Goal: Task Accomplishment & Management: Manage account settings

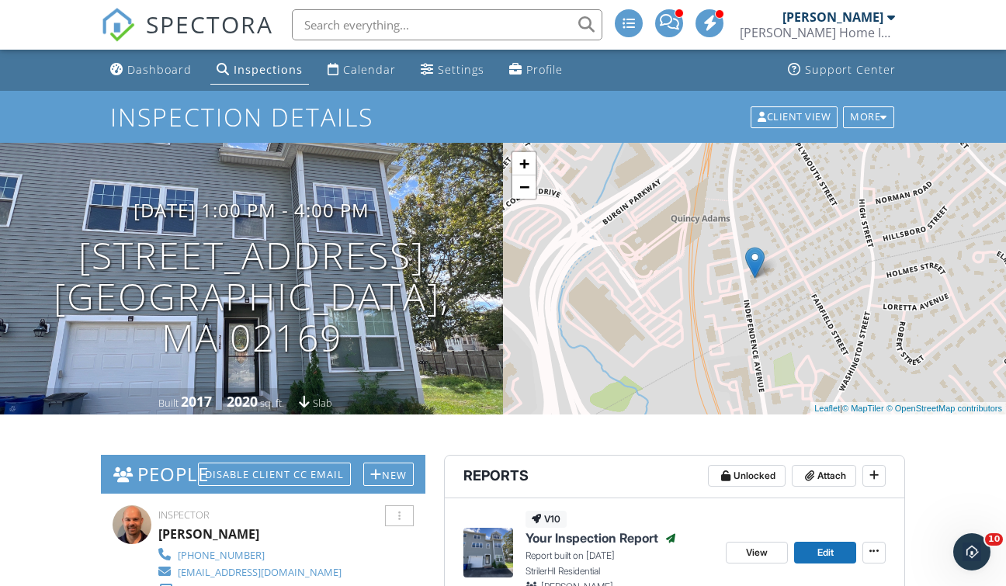
click at [262, 75] on div "Inspections" at bounding box center [268, 69] width 69 height 15
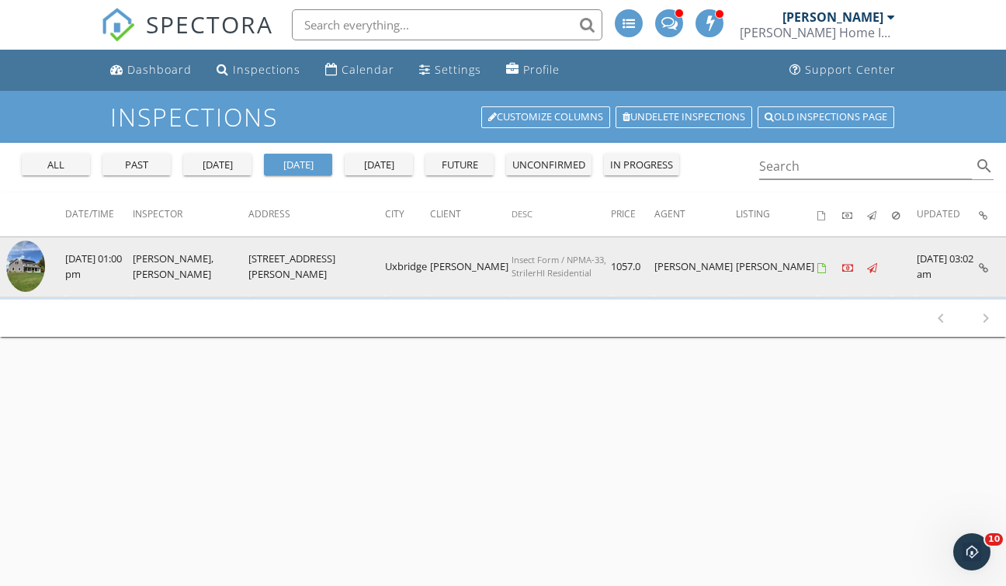
click at [25, 255] on img at bounding box center [25, 267] width 39 height 52
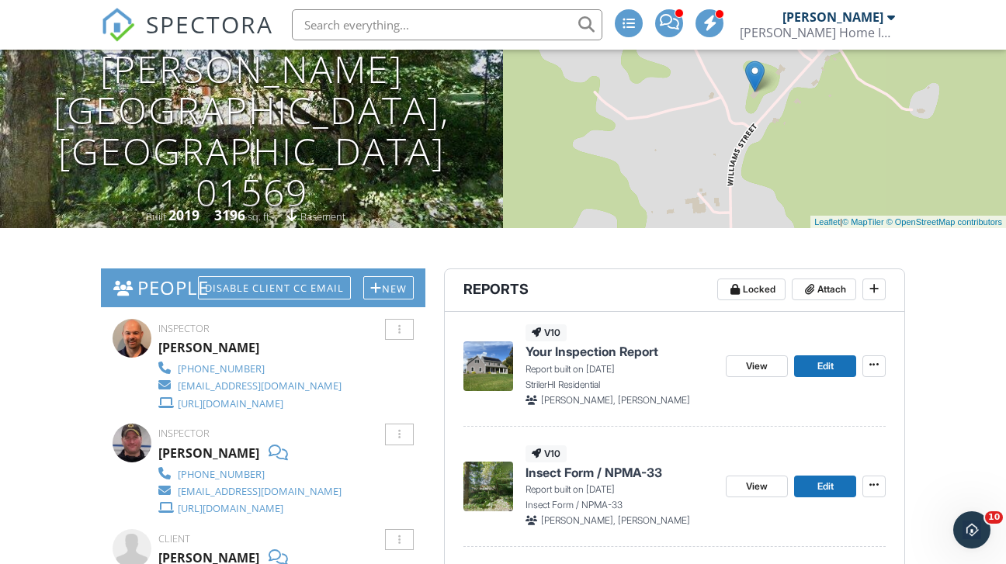
scroll to position [217, 0]
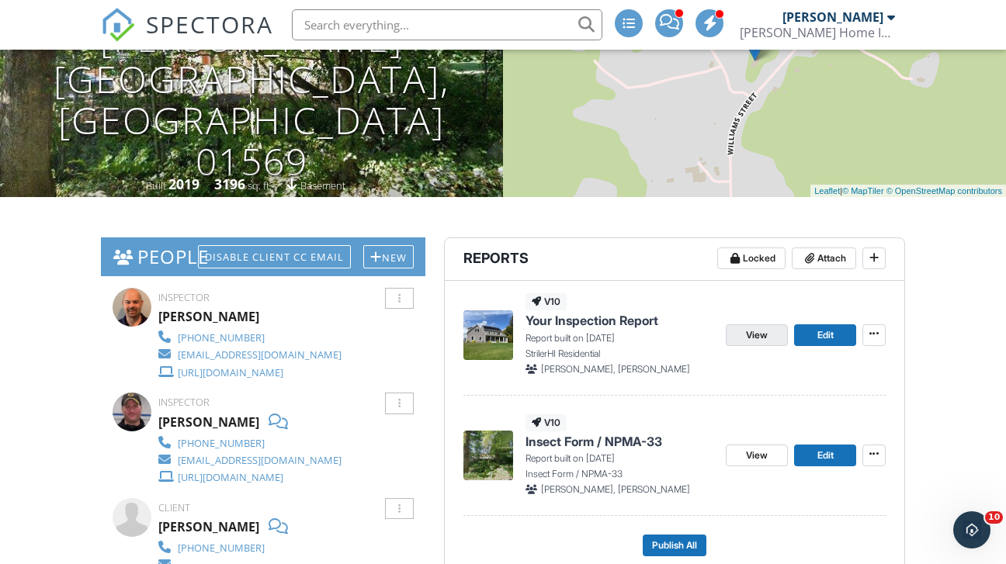
click at [752, 338] on span "View" at bounding box center [757, 336] width 22 height 16
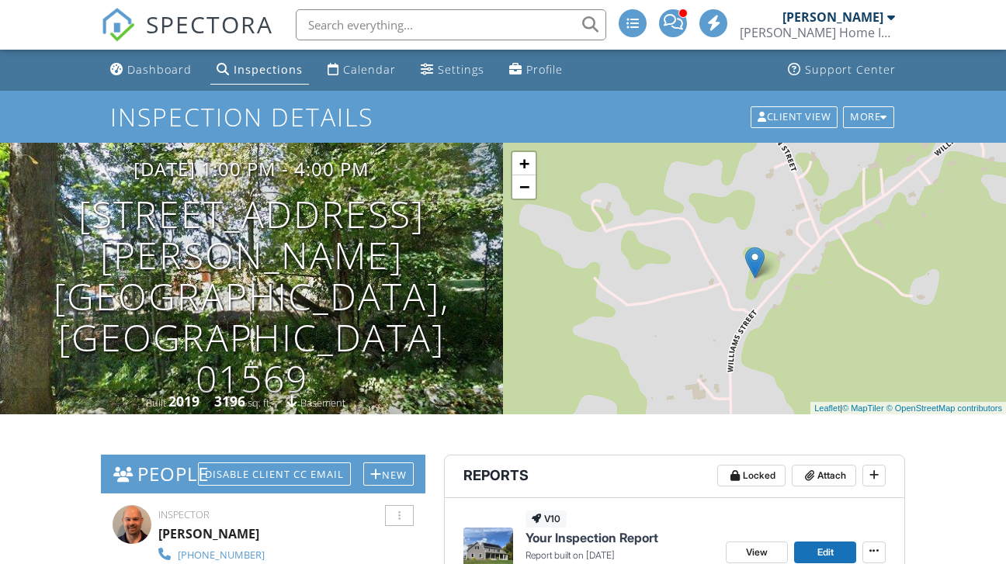
drag, startPoint x: 972, startPoint y: 438, endPoint x: 971, endPoint y: 392, distance: 45.8
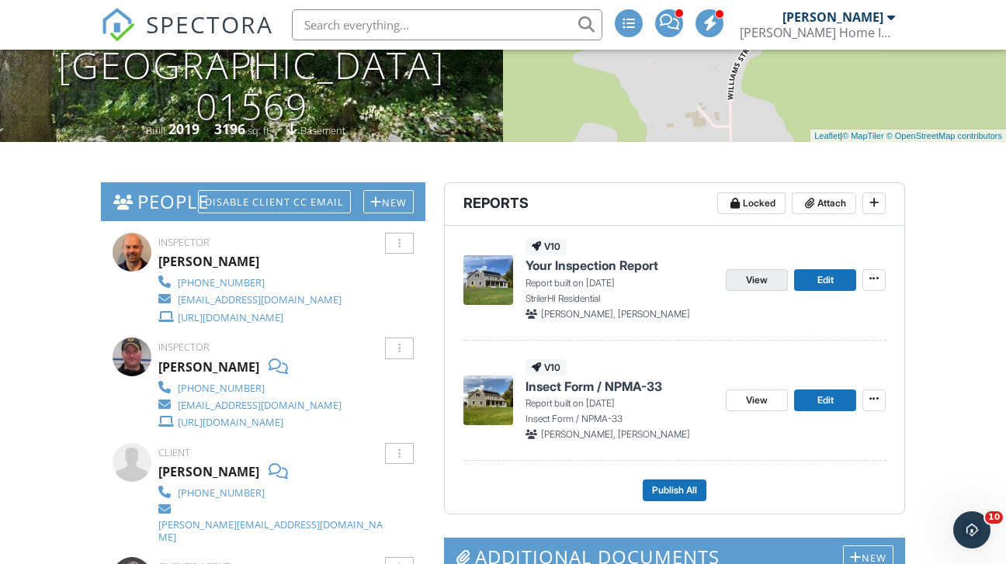
click at [754, 278] on span "View" at bounding box center [757, 280] width 22 height 16
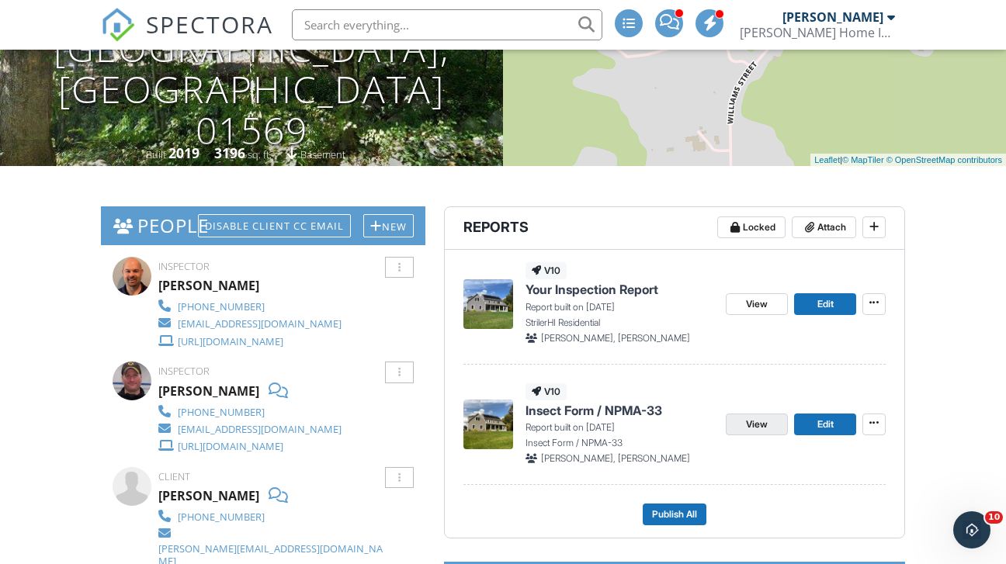
click at [757, 427] on span "View" at bounding box center [757, 425] width 22 height 16
click at [837, 421] on link "Edit" at bounding box center [825, 425] width 62 height 22
click at [819, 423] on span "Edit" at bounding box center [825, 425] width 16 height 16
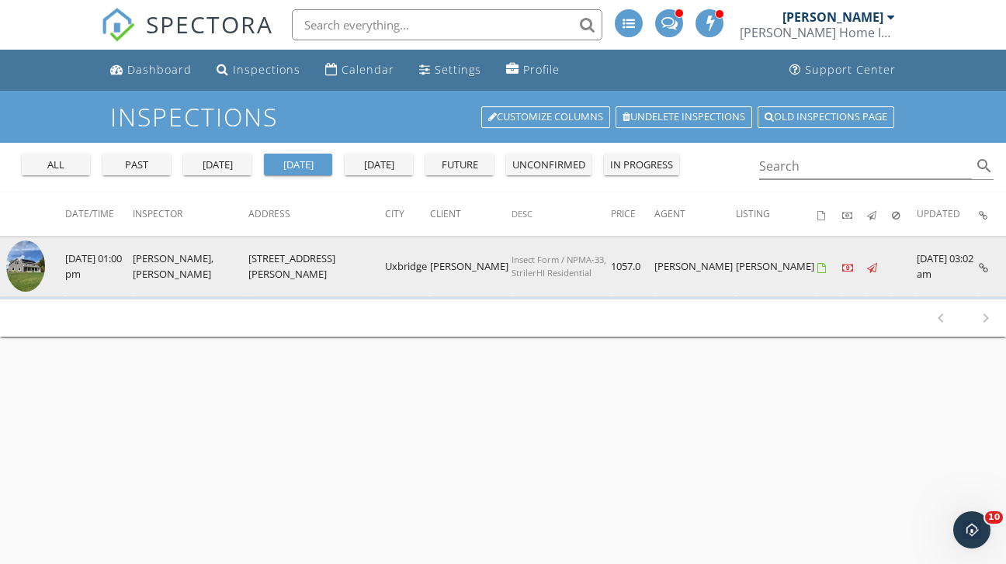
click at [23, 269] on img at bounding box center [25, 267] width 39 height 52
